Goal: Task Accomplishment & Management: Manage account settings

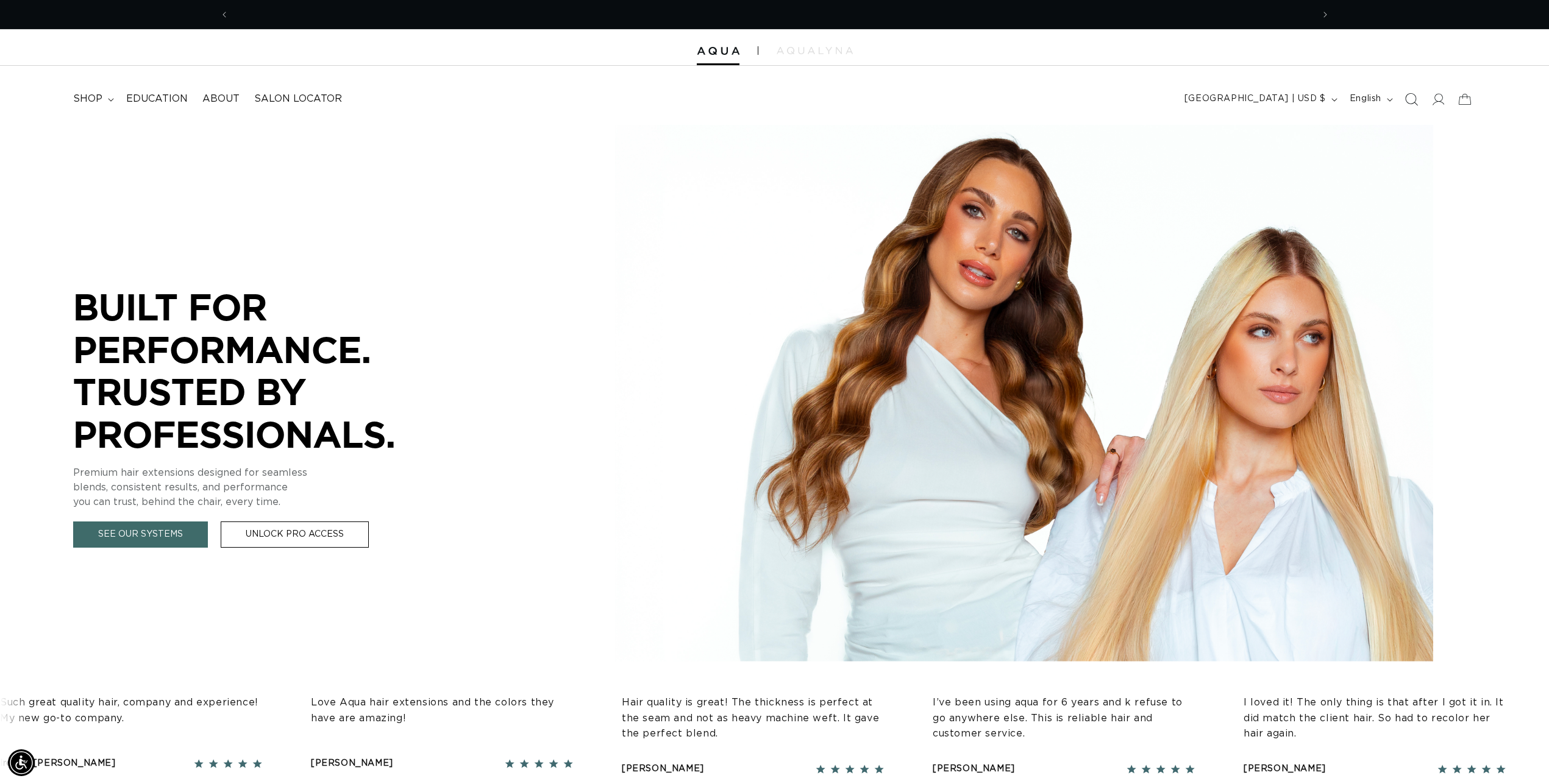
scroll to position [0, 1084]
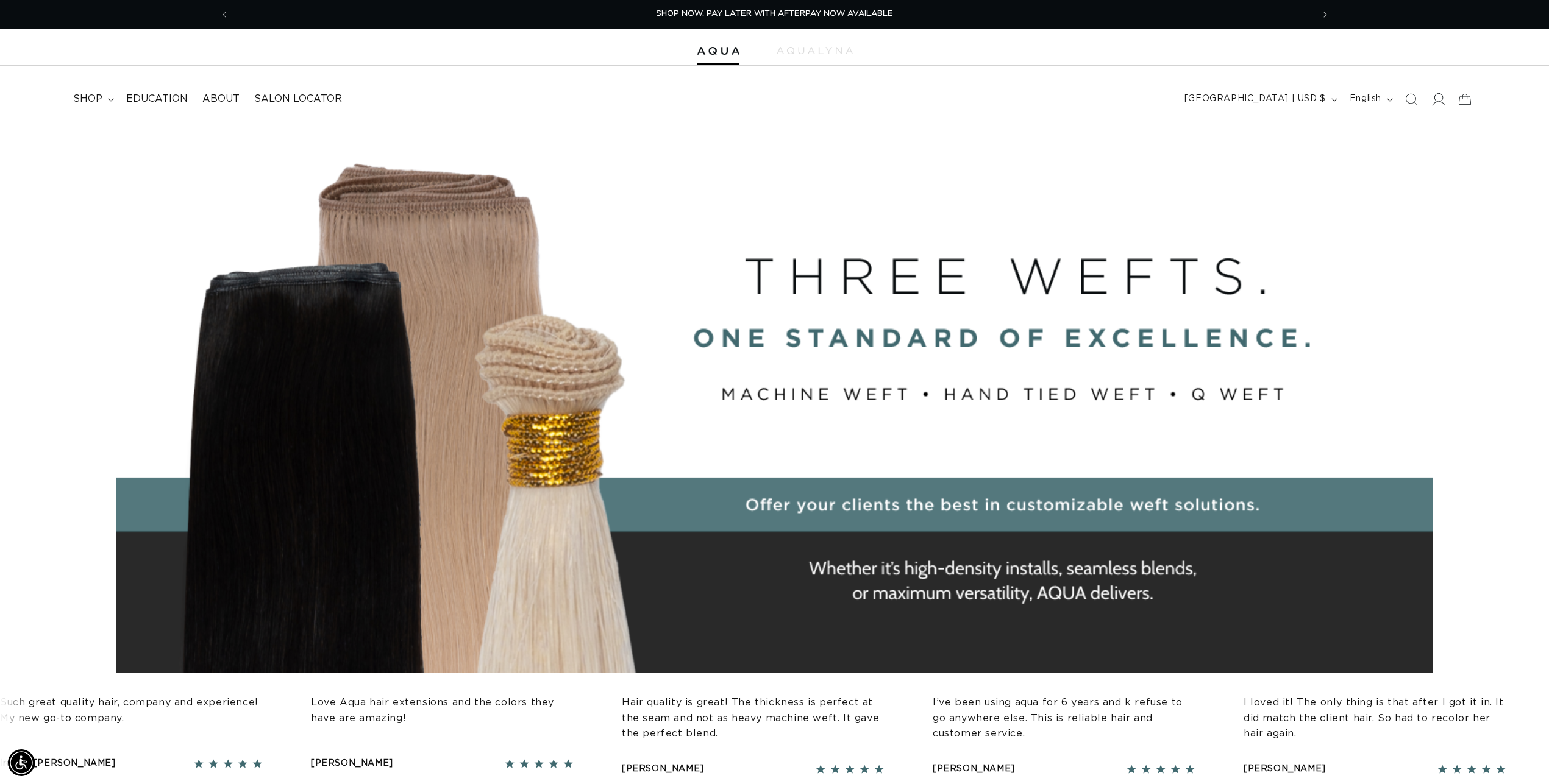
click at [1442, 97] on icon at bounding box center [1437, 99] width 13 height 13
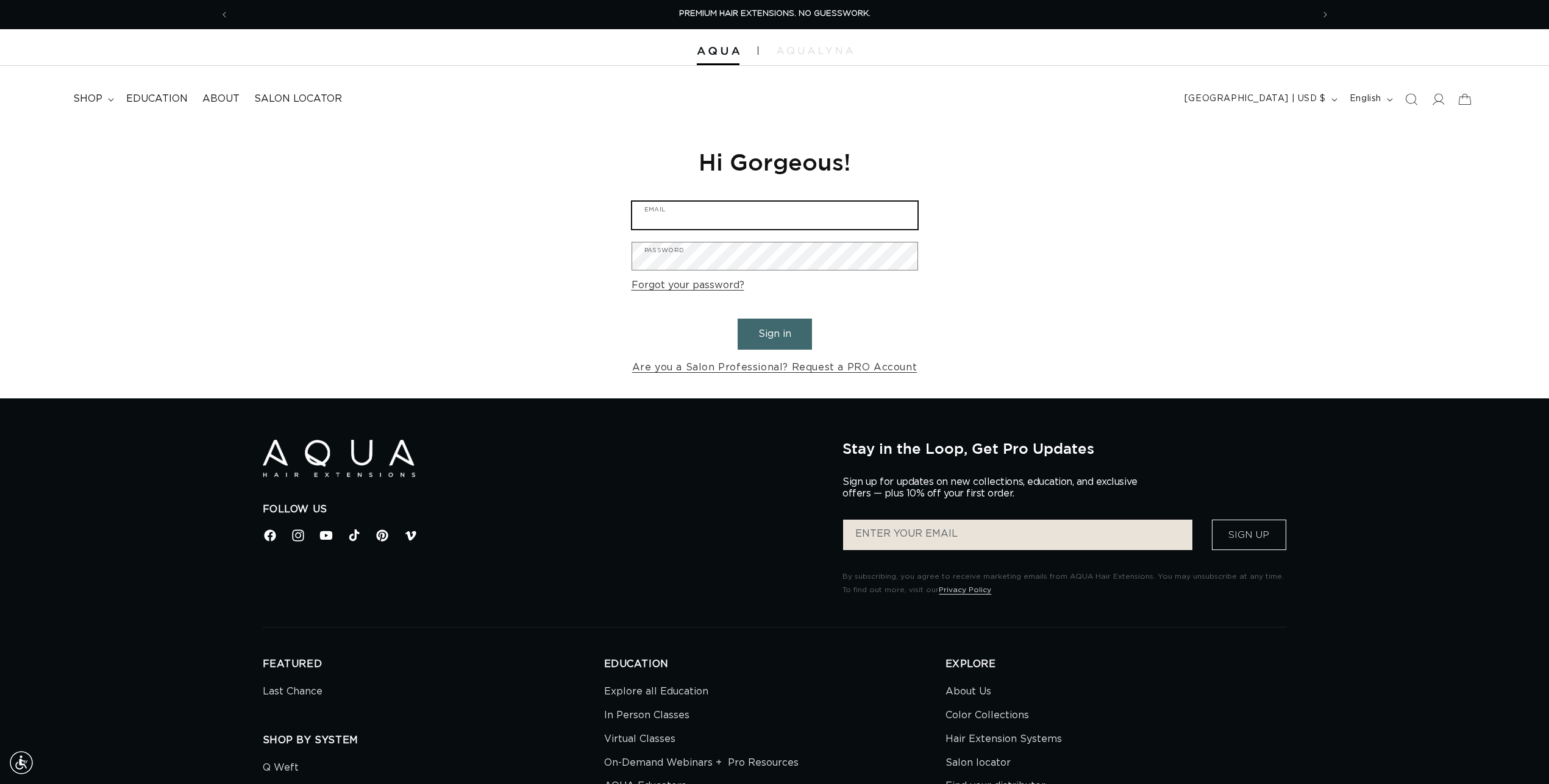
click at [829, 209] on input "Email" at bounding box center [774, 216] width 285 height 28
type input "16robinhall@gmail.com"
click at [786, 343] on button "Sign in" at bounding box center [774, 334] width 75 height 31
